Goal: Task Accomplishment & Management: Manage account settings

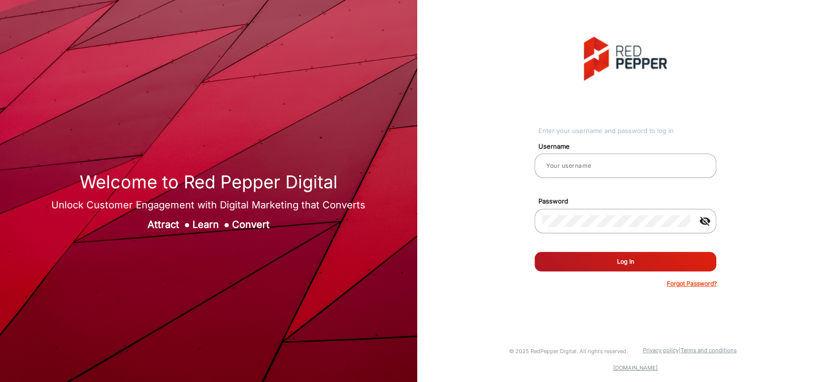
type input "[PERSON_NAME]"
click at [578, 255] on button "Log In" at bounding box center [625, 262] width 182 height 20
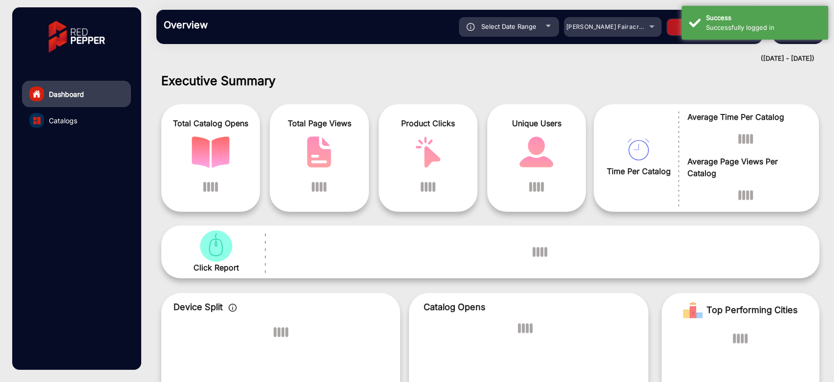
scroll to position [7, 0]
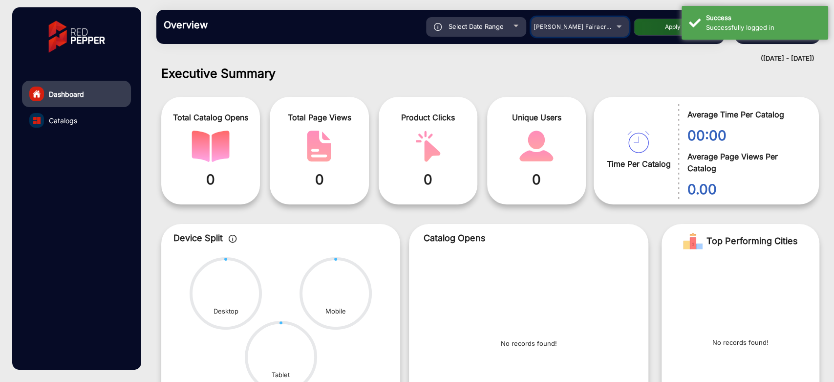
click at [554, 24] on span "[PERSON_NAME] Fairacre Farms" at bounding box center [581, 26] width 97 height 7
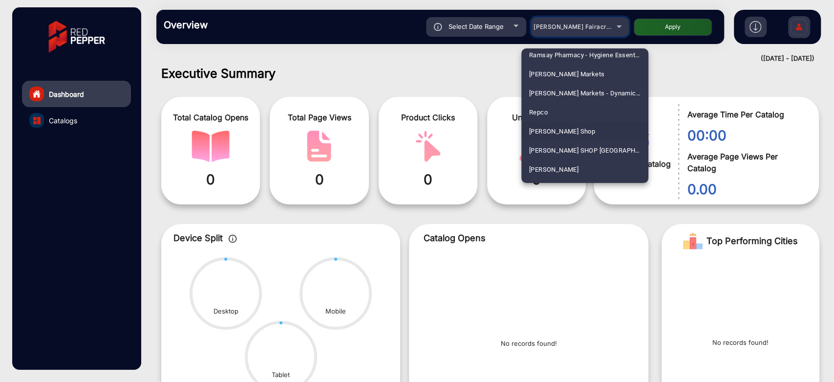
scroll to position [2400, 0]
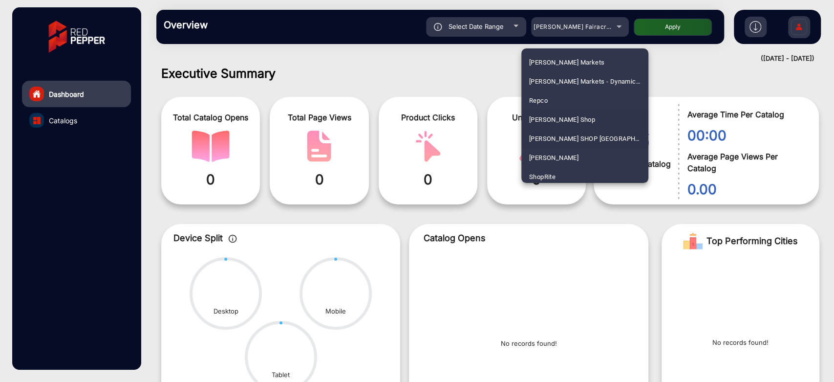
click at [557, 132] on span "[PERSON_NAME] SHOP [GEOGRAPHIC_DATA]" at bounding box center [584, 138] width 111 height 19
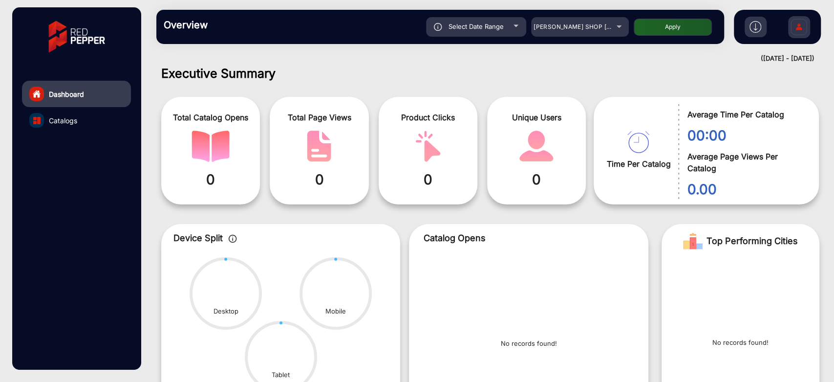
click at [657, 31] on button "Apply" at bounding box center [673, 27] width 78 height 17
type input "[DATE]"
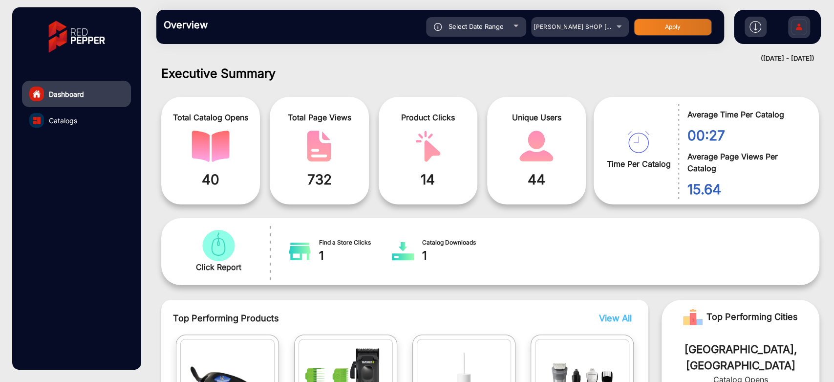
click at [512, 23] on div "Select Date Range" at bounding box center [476, 27] width 100 height 20
type input "[DATE]"
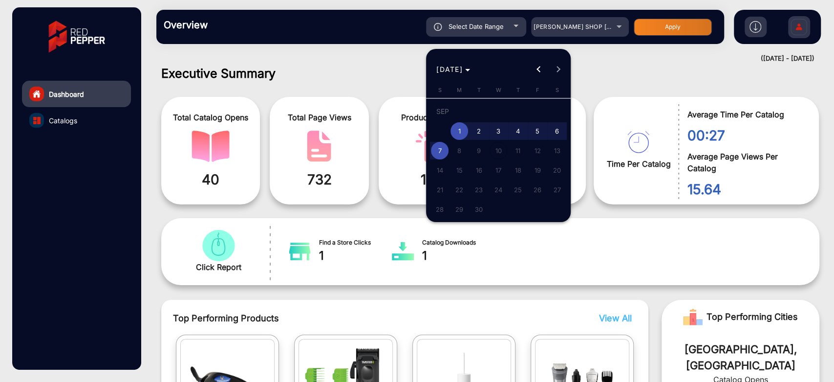
click at [439, 147] on span "7" at bounding box center [440, 151] width 18 height 18
type input "[DATE]"
click at [439, 147] on span "7" at bounding box center [440, 151] width 18 height 18
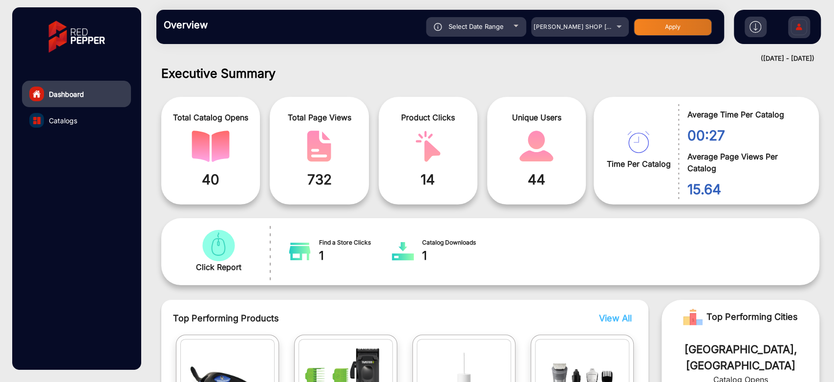
type input "[DATE]"
click at [658, 27] on button "Apply" at bounding box center [673, 27] width 78 height 17
type input "[DATE]"
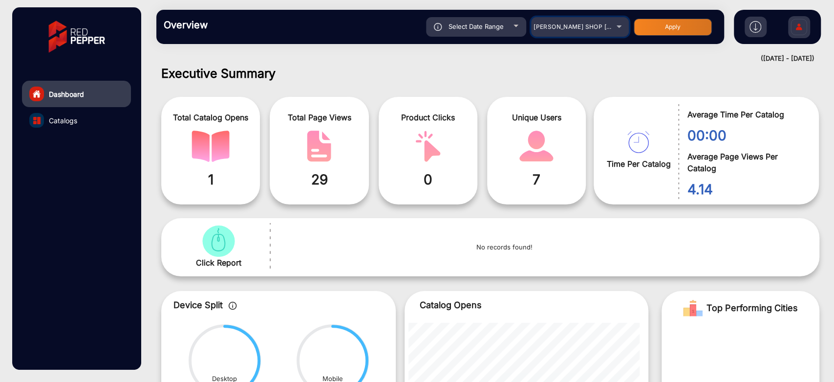
click at [573, 28] on span "[PERSON_NAME] SHOP [GEOGRAPHIC_DATA]" at bounding box center [600, 26] width 134 height 7
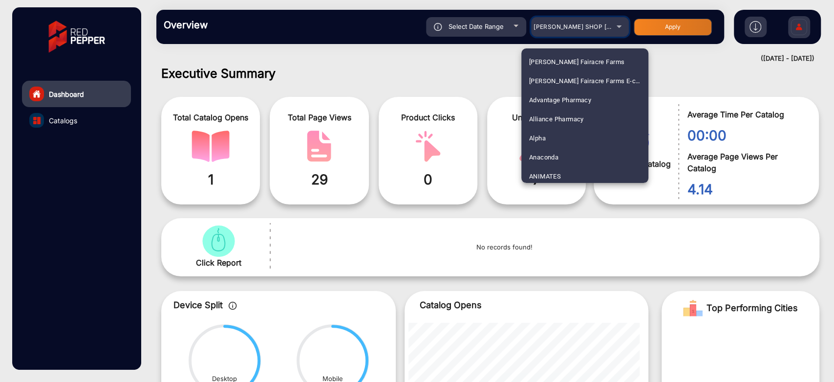
scroll to position [2365, 0]
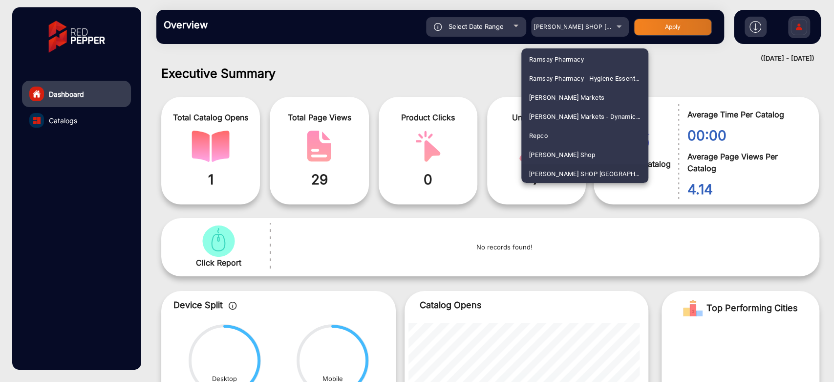
click at [517, 73] on div at bounding box center [417, 191] width 834 height 382
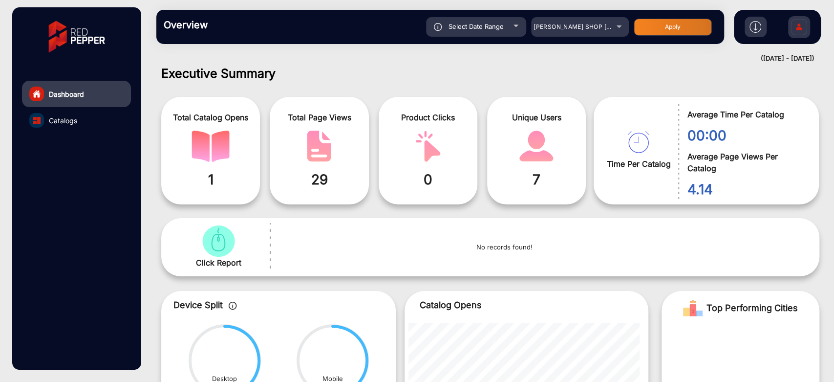
click at [506, 29] on div "Select Date Range" at bounding box center [476, 27] width 100 height 20
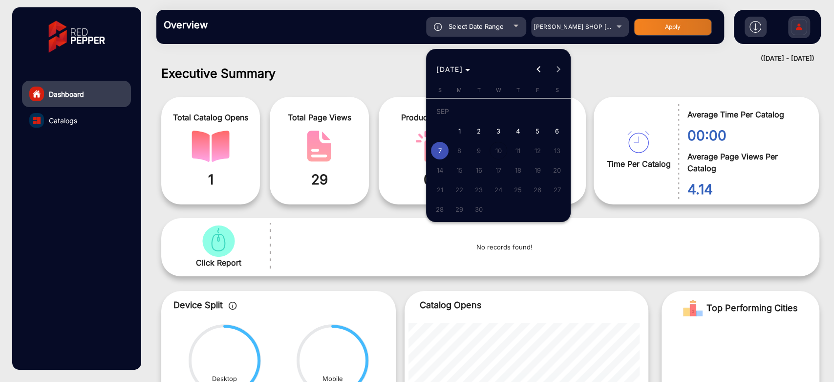
type input "[DATE]"
click at [559, 128] on span "6" at bounding box center [557, 131] width 18 height 18
type input "[DATE]"
click at [559, 128] on span "6" at bounding box center [557, 131] width 18 height 18
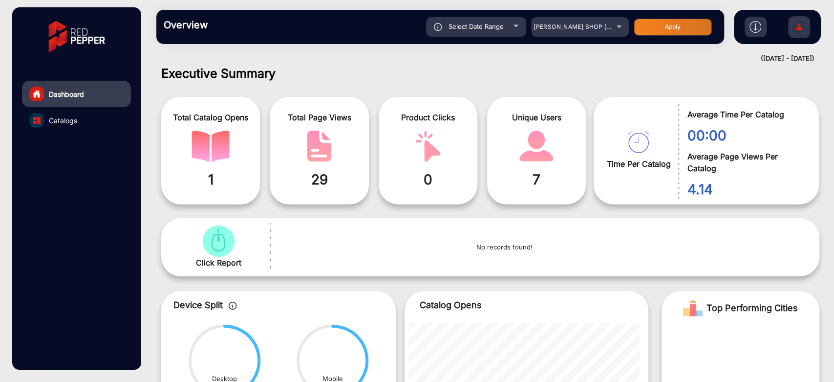
type input "[DATE]"
click at [670, 25] on button "Apply" at bounding box center [673, 27] width 78 height 17
type input "[DATE]"
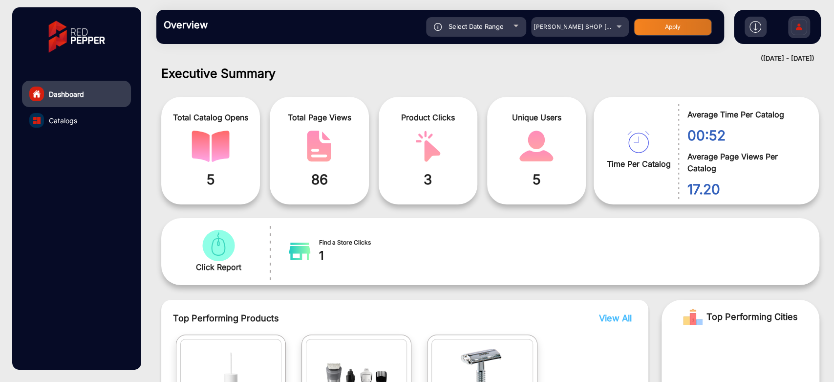
click at [553, 37] on div "Overview Reports Understand what makes your customers tick and learn how they a…" at bounding box center [440, 27] width 568 height 34
click at [561, 34] on mat-select "[PERSON_NAME] SHOP [GEOGRAPHIC_DATA]" at bounding box center [580, 27] width 98 height 20
click at [565, 28] on span "[PERSON_NAME] SHOP [GEOGRAPHIC_DATA]" at bounding box center [600, 26] width 134 height 7
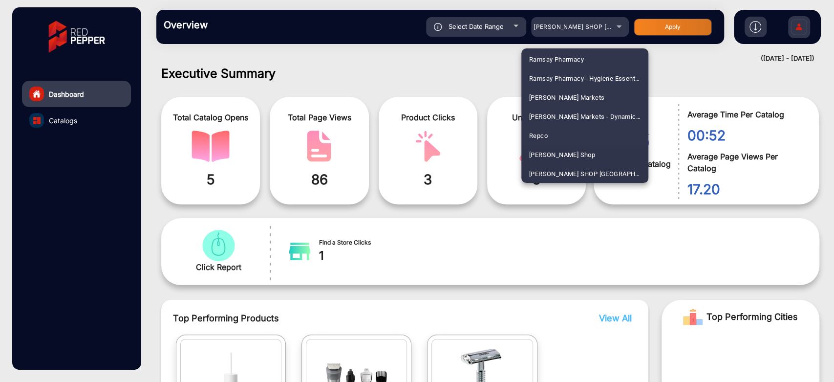
click at [566, 154] on span "[PERSON_NAME] Shop" at bounding box center [562, 154] width 66 height 19
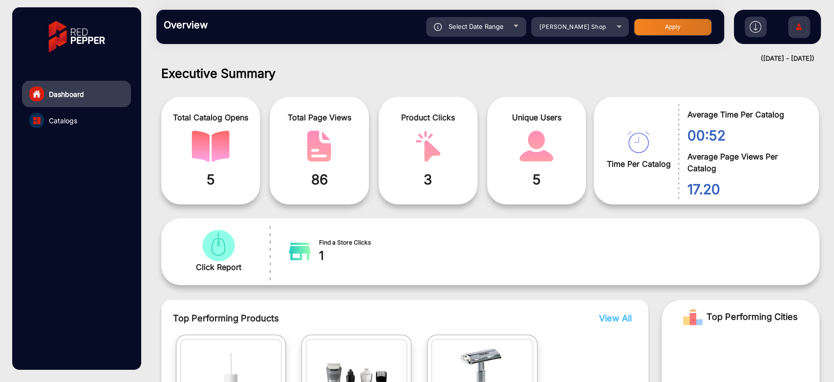
click at [481, 38] on div "Overview Reports Understand what makes your customers tick and learn how they a…" at bounding box center [440, 27] width 568 height 34
click at [492, 33] on div "Select Date Range" at bounding box center [476, 27] width 100 height 20
type input "[DATE]"
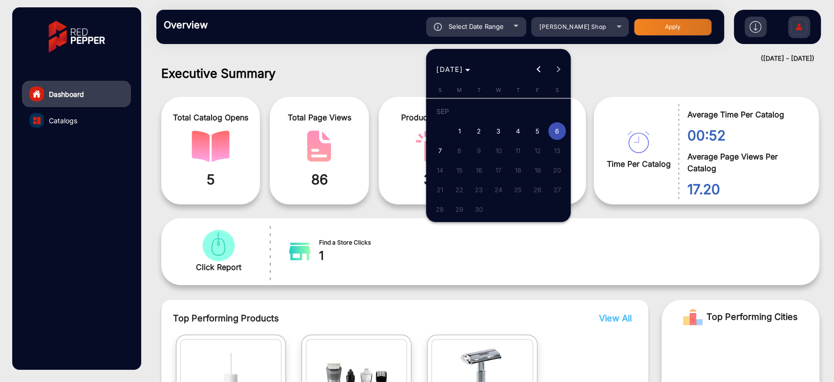
click at [555, 26] on div at bounding box center [417, 191] width 834 height 382
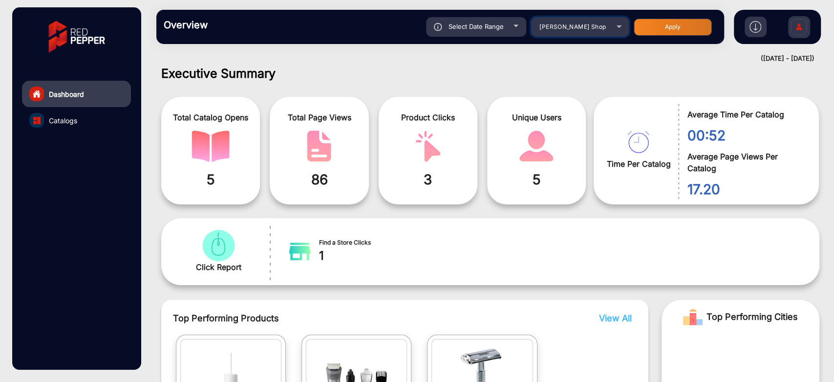
click at [554, 26] on span "[PERSON_NAME] Shop" at bounding box center [572, 26] width 66 height 7
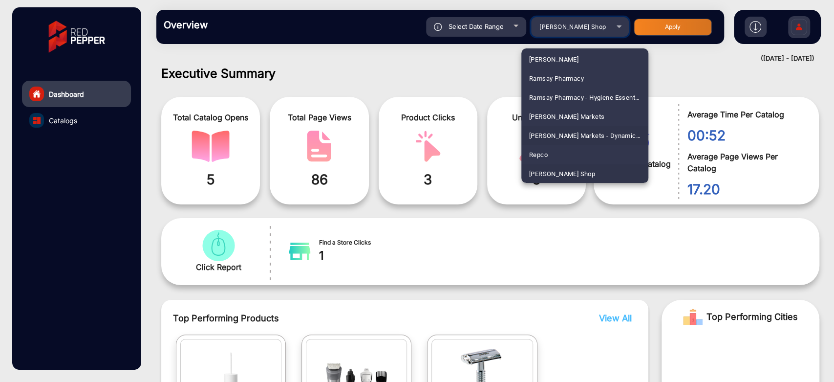
scroll to position [2400, 0]
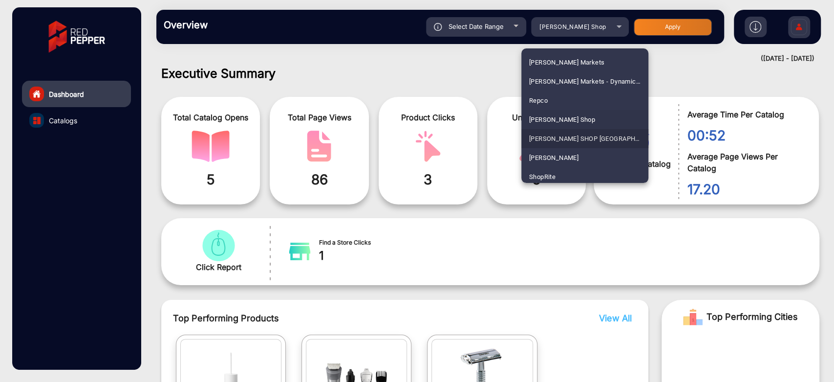
click at [585, 132] on mat-option "[PERSON_NAME] SHOP [GEOGRAPHIC_DATA]" at bounding box center [584, 138] width 127 height 19
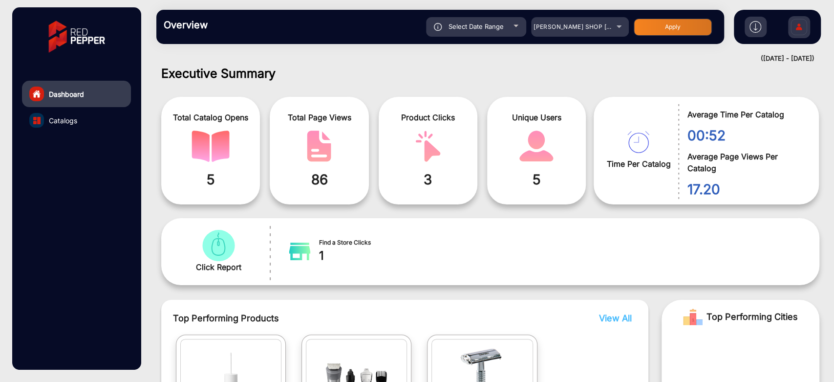
click at [504, 25] on div "Select Date Range" at bounding box center [476, 27] width 100 height 20
type input "[DATE]"
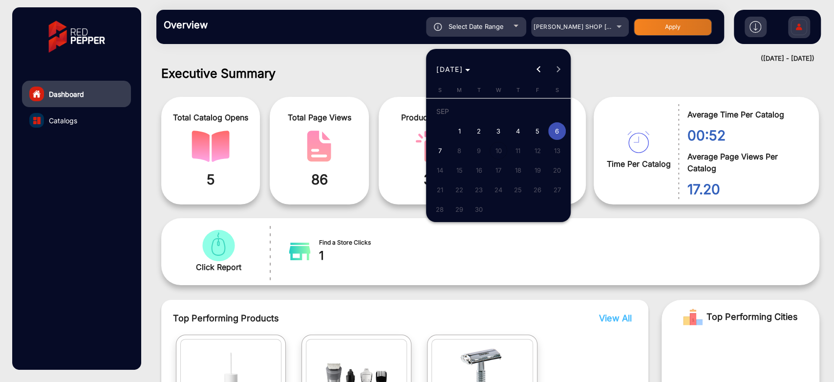
click at [441, 148] on span "7" at bounding box center [440, 151] width 18 height 18
type input "[DATE]"
click at [441, 148] on span "7" at bounding box center [440, 151] width 18 height 18
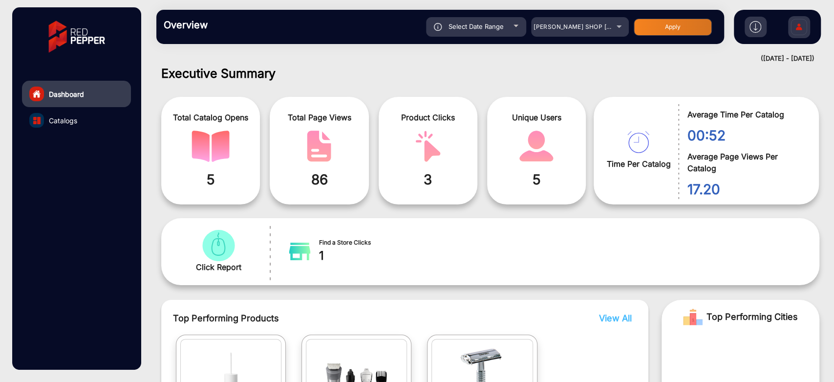
type input "[DATE]"
click at [690, 27] on button "Apply" at bounding box center [673, 27] width 78 height 17
type input "[DATE]"
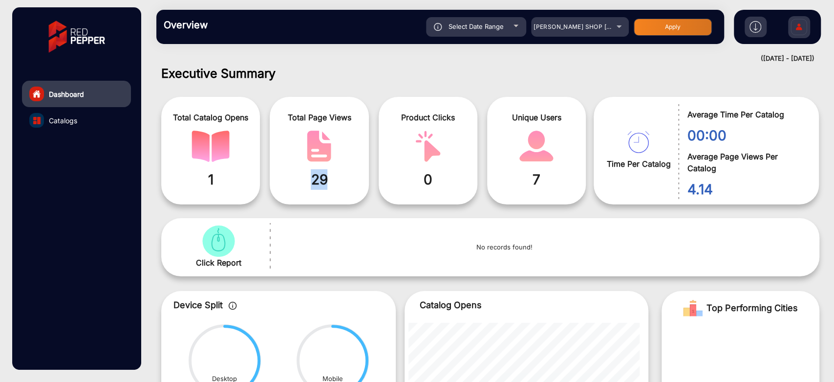
drag, startPoint x: 342, startPoint y: 180, endPoint x: 312, endPoint y: 175, distance: 30.8
click at [312, 175] on span "29" at bounding box center [319, 179] width 84 height 21
click at [331, 202] on div "Total Page Views 29" at bounding box center [319, 150] width 99 height 107
click at [613, 26] on div "[PERSON_NAME] SHOP [GEOGRAPHIC_DATA]" at bounding box center [580, 27] width 98 height 12
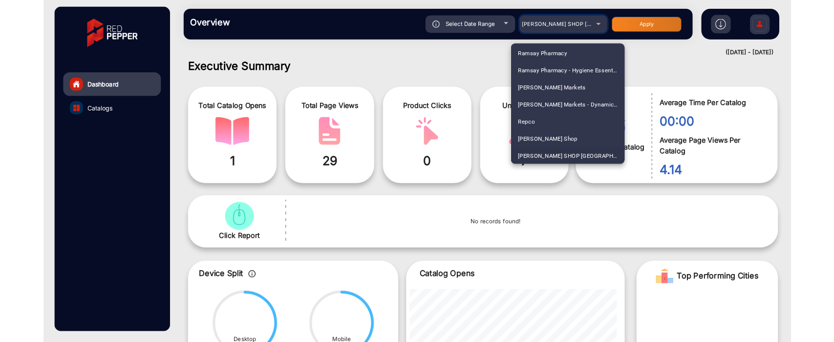
scroll to position [1147, 0]
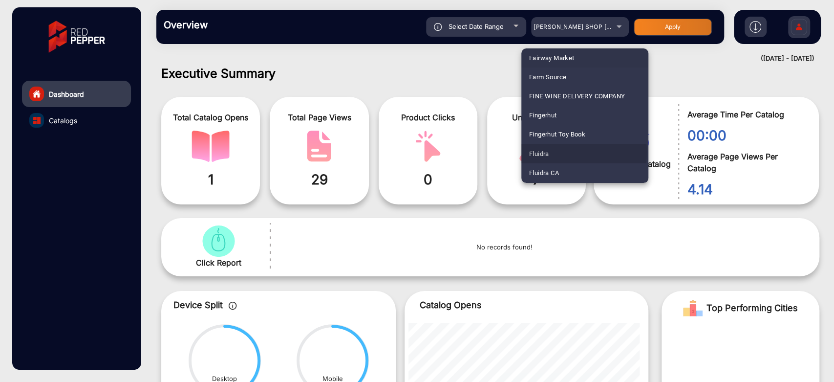
click at [580, 151] on mat-option "Fluidra" at bounding box center [584, 153] width 127 height 19
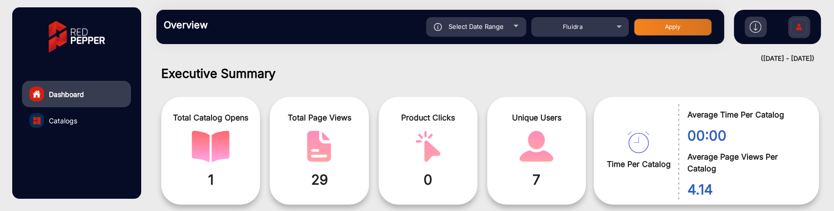
click at [645, 23] on button "Apply" at bounding box center [673, 27] width 78 height 17
type input "[DATE]"
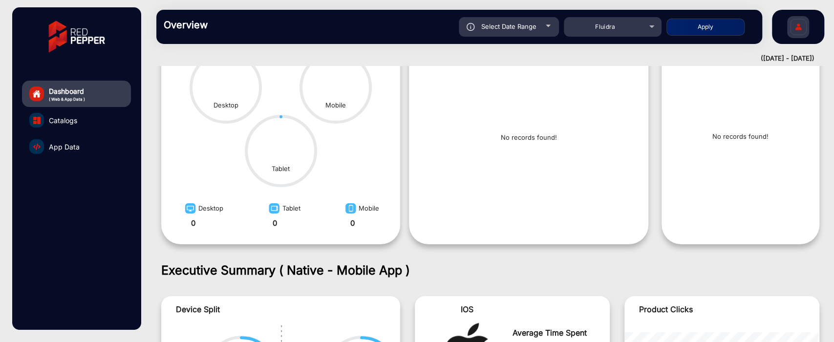
scroll to position [224, 0]
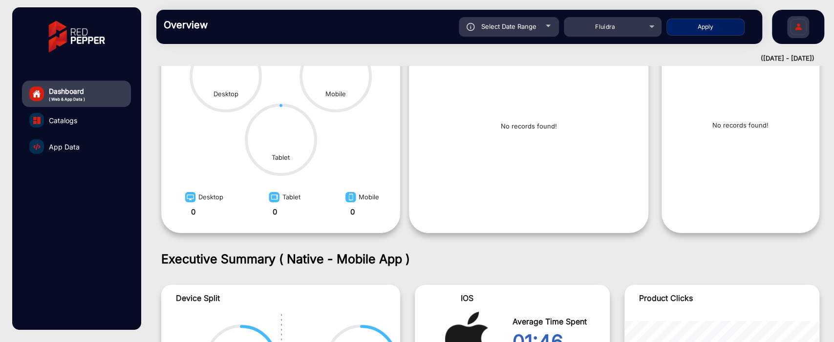
click at [543, 26] on div "Select Date Range" at bounding box center [509, 27] width 100 height 20
type input "[DATE]"
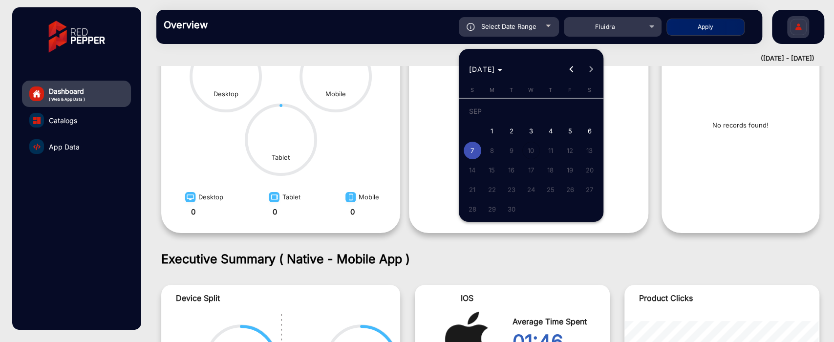
click at [581, 132] on span "6" at bounding box center [590, 131] width 18 height 18
type input "[DATE]"
click at [581, 132] on span "6" at bounding box center [590, 131] width 18 height 18
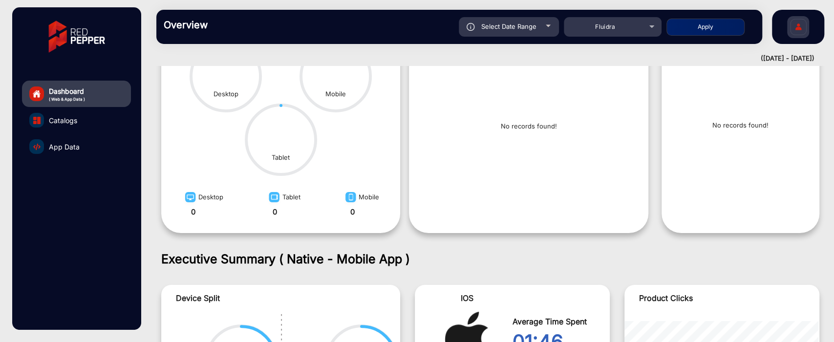
type input "[DATE]"
click at [692, 27] on button "Apply" at bounding box center [705, 27] width 78 height 17
type input "[DATE]"
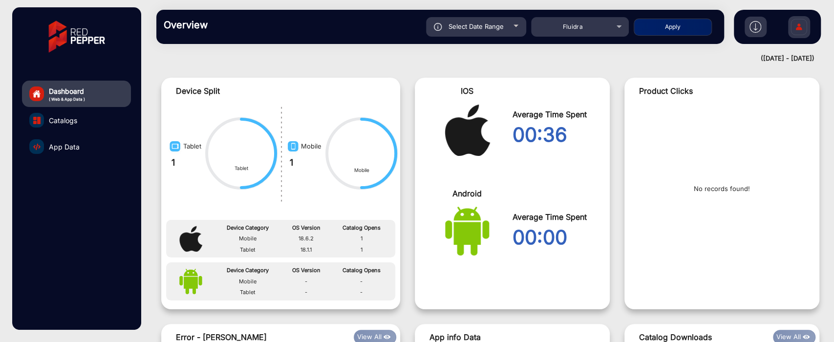
scroll to position [713, 0]
